Goal: Information Seeking & Learning: Learn about a topic

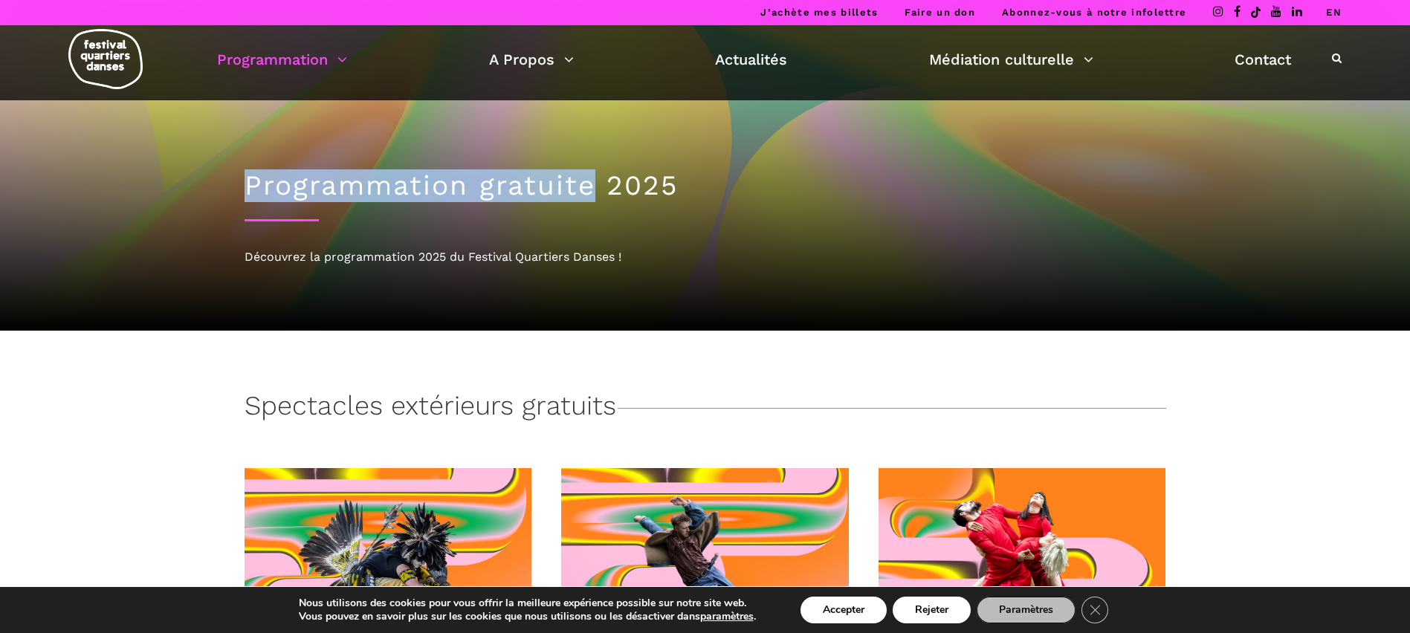
drag, startPoint x: 427, startPoint y: 186, endPoint x: 248, endPoint y: 186, distance: 179.1
click at [248, 186] on h1 "Programmation gratuite 2025" at bounding box center [704, 185] width 921 height 33
drag, startPoint x: 248, startPoint y: 186, endPoint x: 287, endPoint y: 192, distance: 39.0
copy h1 "Programmation gratuite"
